Goal: Task Accomplishment & Management: Manage account settings

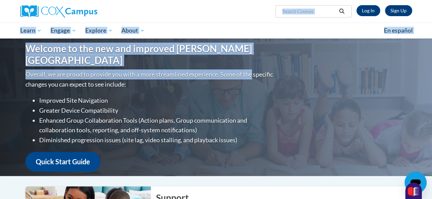
click at [355, 88] on div "Welcome to the new and improved [PERSON_NAME] Campus Overall, we are proud to p…" at bounding box center [216, 106] width 402 height 137
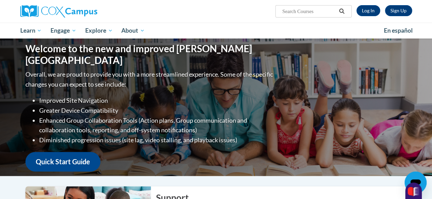
click at [164, 38] on ul "My Learning My Learning My Course Progress Certificates My Action Plans Group D…" at bounding box center [198, 31] width 364 height 16
click at [270, 32] on ul "My Learning My Learning My Course Progress Certificates My Action Plans Group D…" at bounding box center [198, 31] width 364 height 16
click at [280, 31] on ul "My Learning My Learning My Course Progress Certificates My Action Plans Group D…" at bounding box center [198, 31] width 364 height 16
click at [222, 12] on div "Sign Up Log In Search Search..." at bounding box center [283, 9] width 268 height 18
click at [363, 102] on div "Welcome to the new and improved Cox Campus Overall, we are proud to provide you…" at bounding box center [216, 106] width 402 height 137
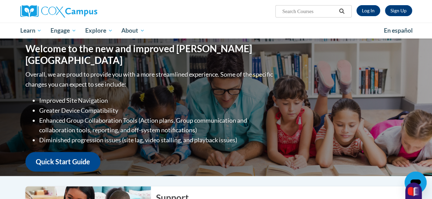
click at [176, 15] on div "Sign Up Log In Search Search..." at bounding box center [283, 9] width 268 height 18
click at [172, 17] on div "Sign Up Log In Search Search..." at bounding box center [216, 11] width 402 height 23
click at [162, 23] on ul "My Learning My Learning My Course Progress Certificates My Action Plans Group D…" at bounding box center [198, 31] width 364 height 16
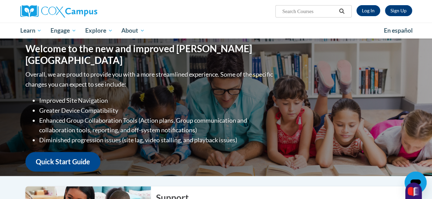
click at [225, 21] on div "Sign Up Log In Search Search..." at bounding box center [216, 11] width 402 height 23
click at [207, 4] on div "Sign Up Log In Search Search..." at bounding box center [283, 9] width 268 height 18
click at [205, 0] on div "Sign Up Log In Search Search..." at bounding box center [283, 9] width 268 height 18
click at [204, 0] on html "Sign Up Log In Search Search... Toggle navigation My Learning My Learning My Co…" at bounding box center [216, 99] width 432 height 199
click at [362, 10] on link "Log In" at bounding box center [368, 10] width 24 height 11
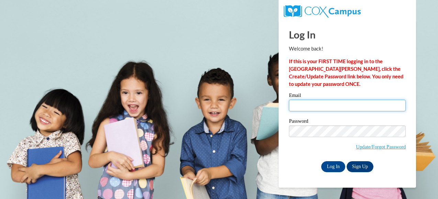
drag, startPoint x: 0, startPoint y: 0, endPoint x: 376, endPoint y: 99, distance: 389.1
click at [376, 100] on input "Email" at bounding box center [347, 106] width 117 height 12
type input "kailybug34@gmail.com"
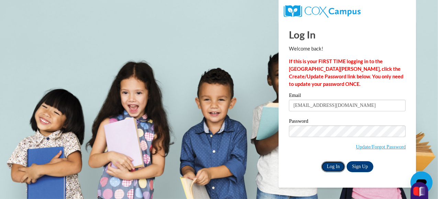
click at [325, 163] on input "Log In" at bounding box center [333, 166] width 24 height 11
click at [328, 169] on input "Log In" at bounding box center [333, 166] width 24 height 11
click at [329, 166] on input "Log In" at bounding box center [333, 166] width 24 height 11
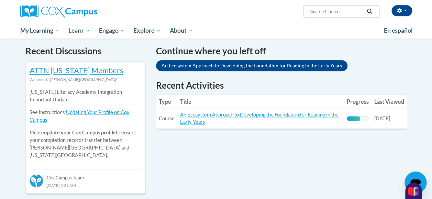
scroll to position [229, 0]
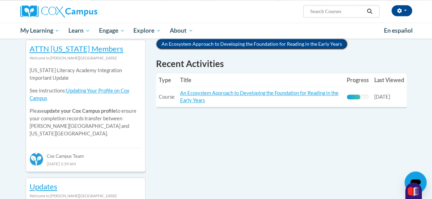
click at [252, 46] on link "An Ecosystem Approach to Developing the Foundation for Reading in the Early Yea…" at bounding box center [251, 43] width 191 height 11
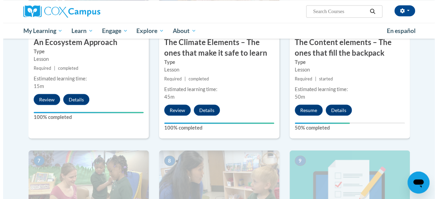
scroll to position [470, 0]
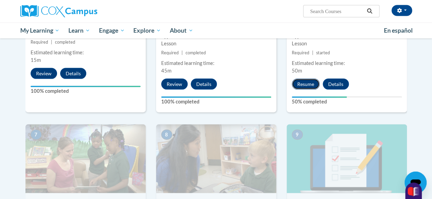
click at [308, 88] on button "Resume" at bounding box center [306, 84] width 28 height 11
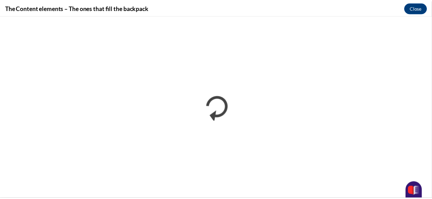
scroll to position [0, 0]
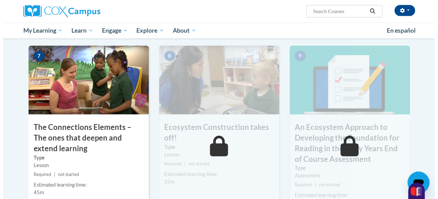
scroll to position [572, 0]
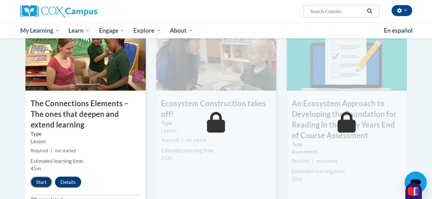
click at [39, 177] on button "Start" at bounding box center [41, 182] width 21 height 11
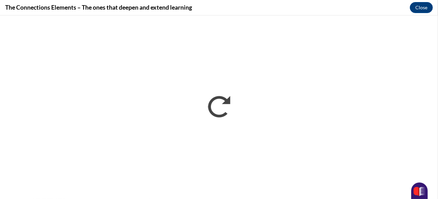
scroll to position [0, 0]
